Goal: Transaction & Acquisition: Book appointment/travel/reservation

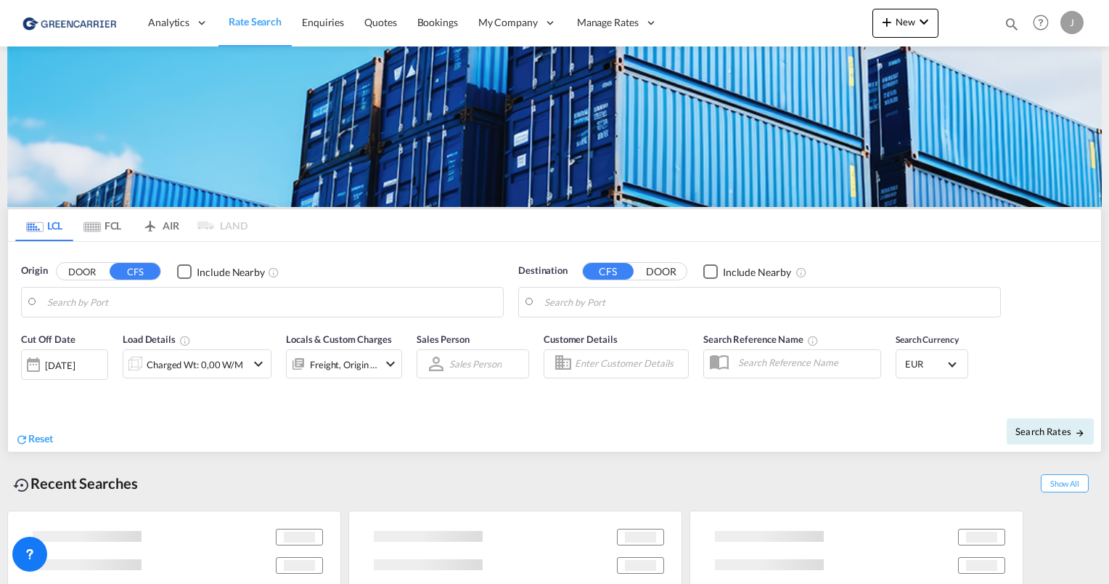
type input "[GEOGRAPHIC_DATA], [GEOGRAPHIC_DATA]"
type input "[GEOGRAPHIC_DATA], SH, CNSHA"
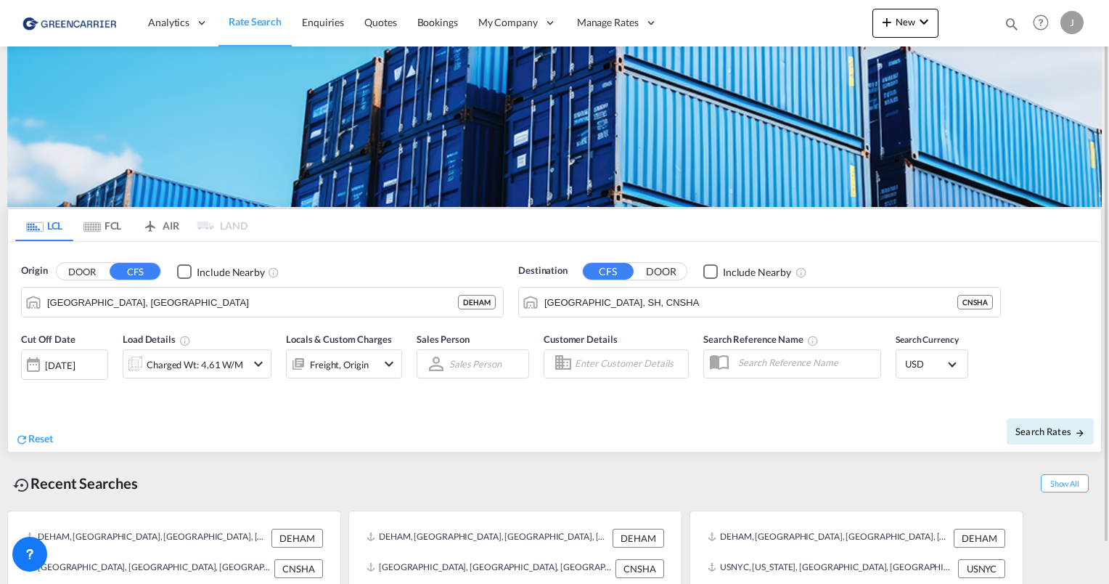
click at [1077, 17] on div "J" at bounding box center [1072, 22] width 23 height 23
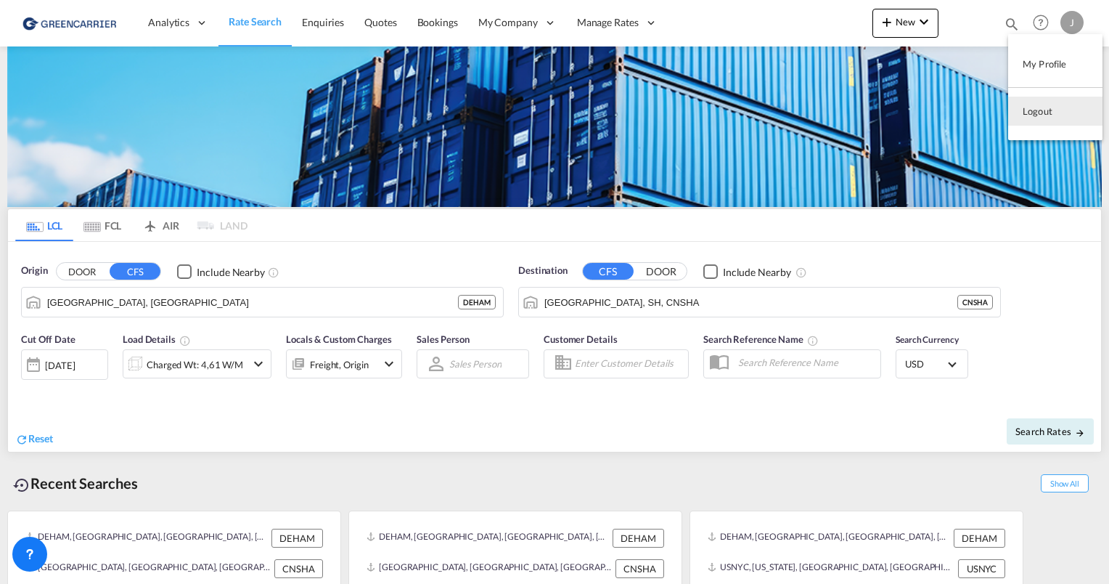
click at [730, 4] on md-backdrop at bounding box center [554, 292] width 1109 height 584
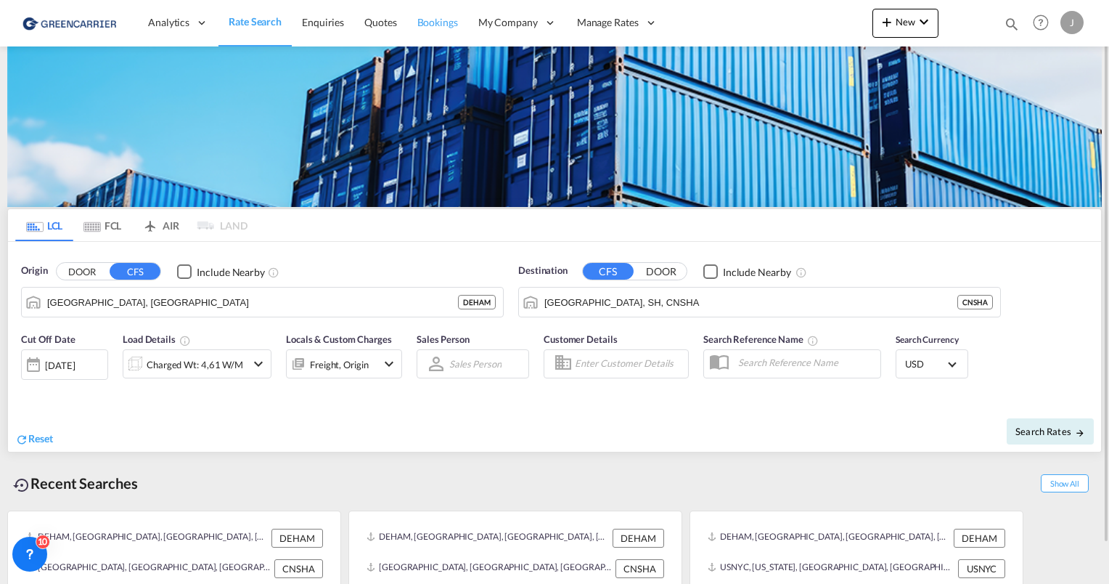
click at [425, 30] on link "Bookings" at bounding box center [437, 22] width 61 height 47
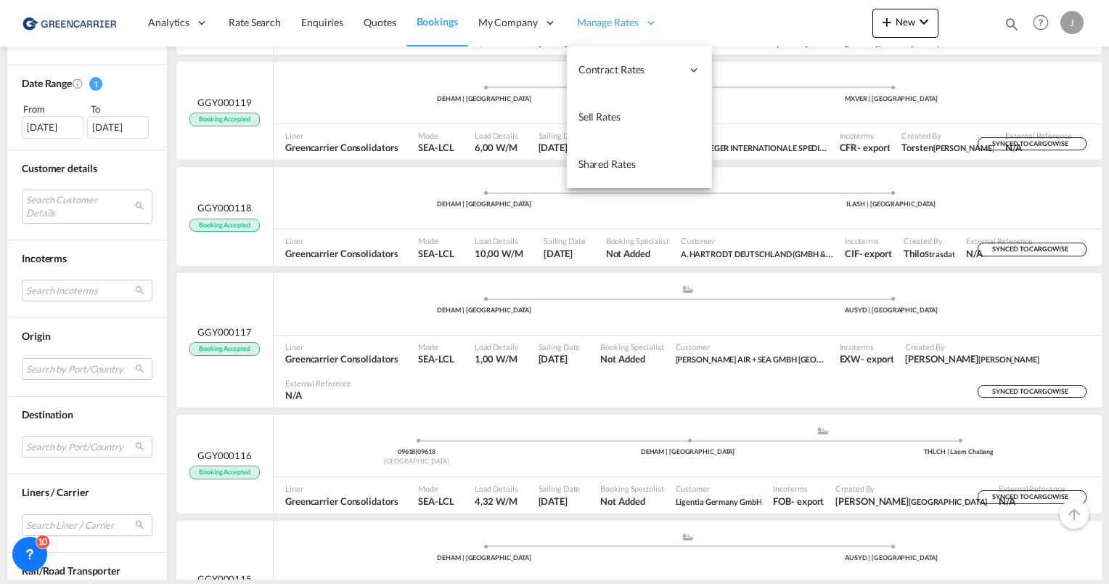
scroll to position [287, 0]
